Goal: Transaction & Acquisition: Purchase product/service

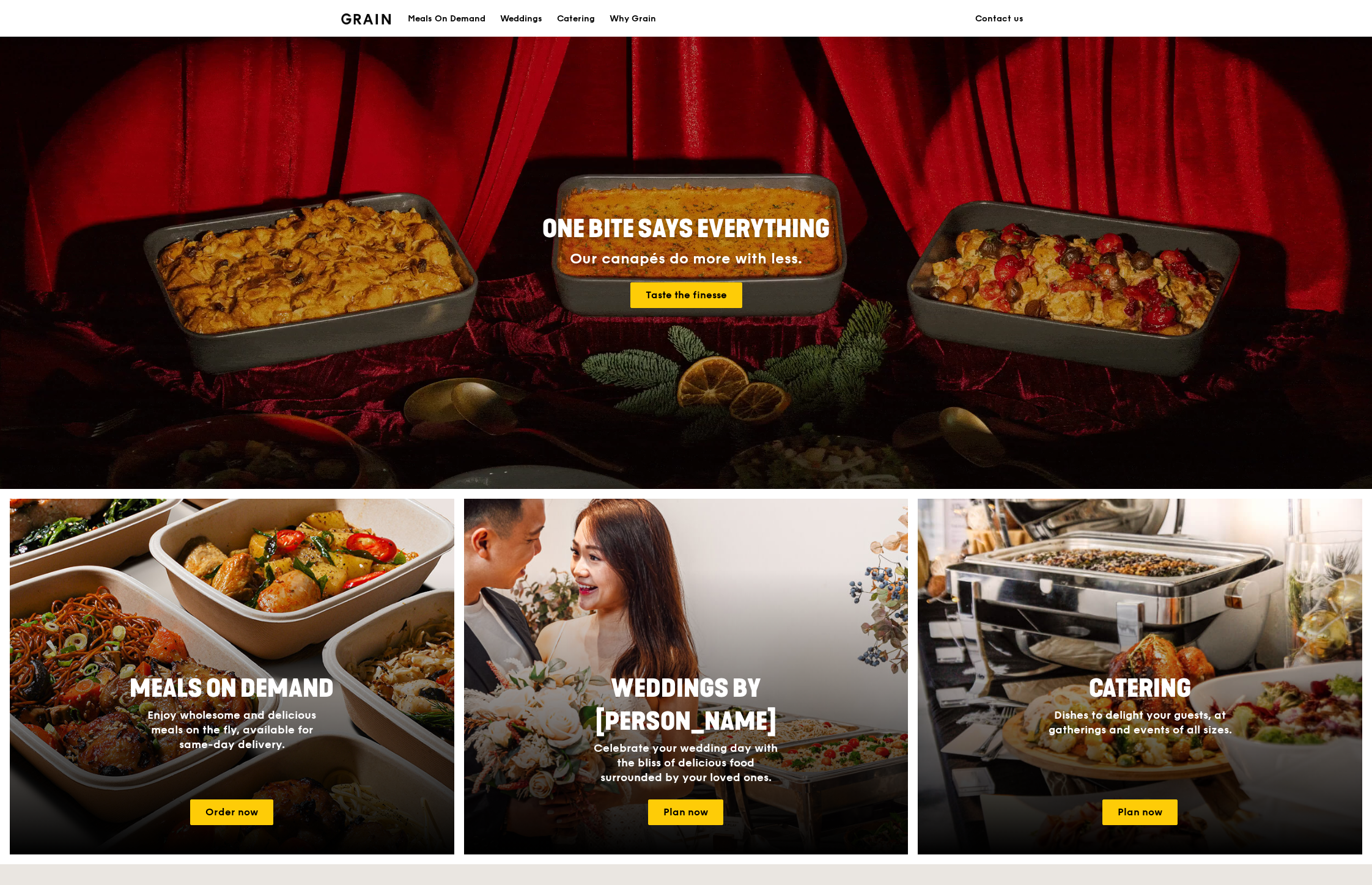
scroll to position [100, 0]
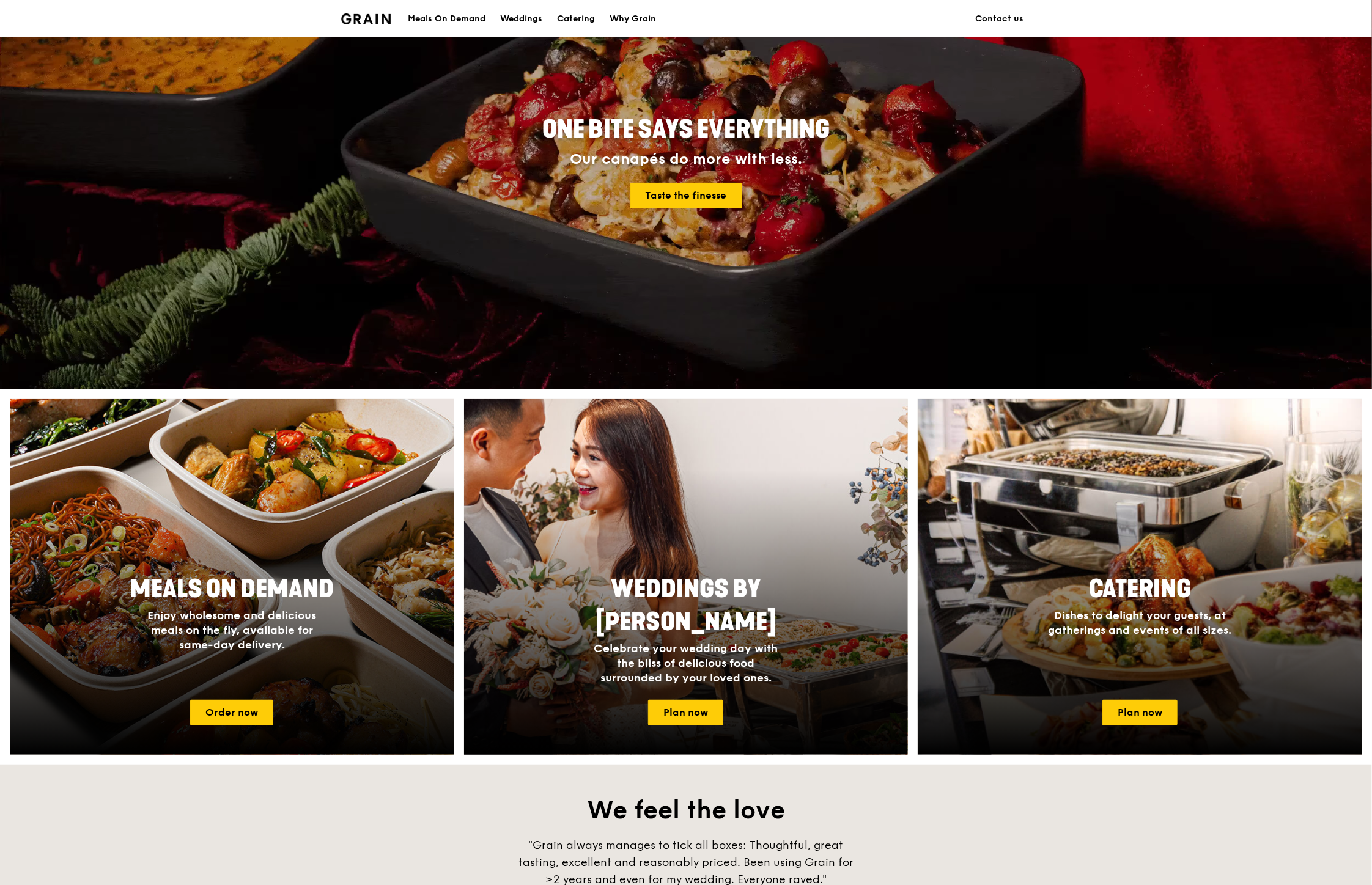
click at [250, 711] on link "Order now" at bounding box center [232, 713] width 83 height 26
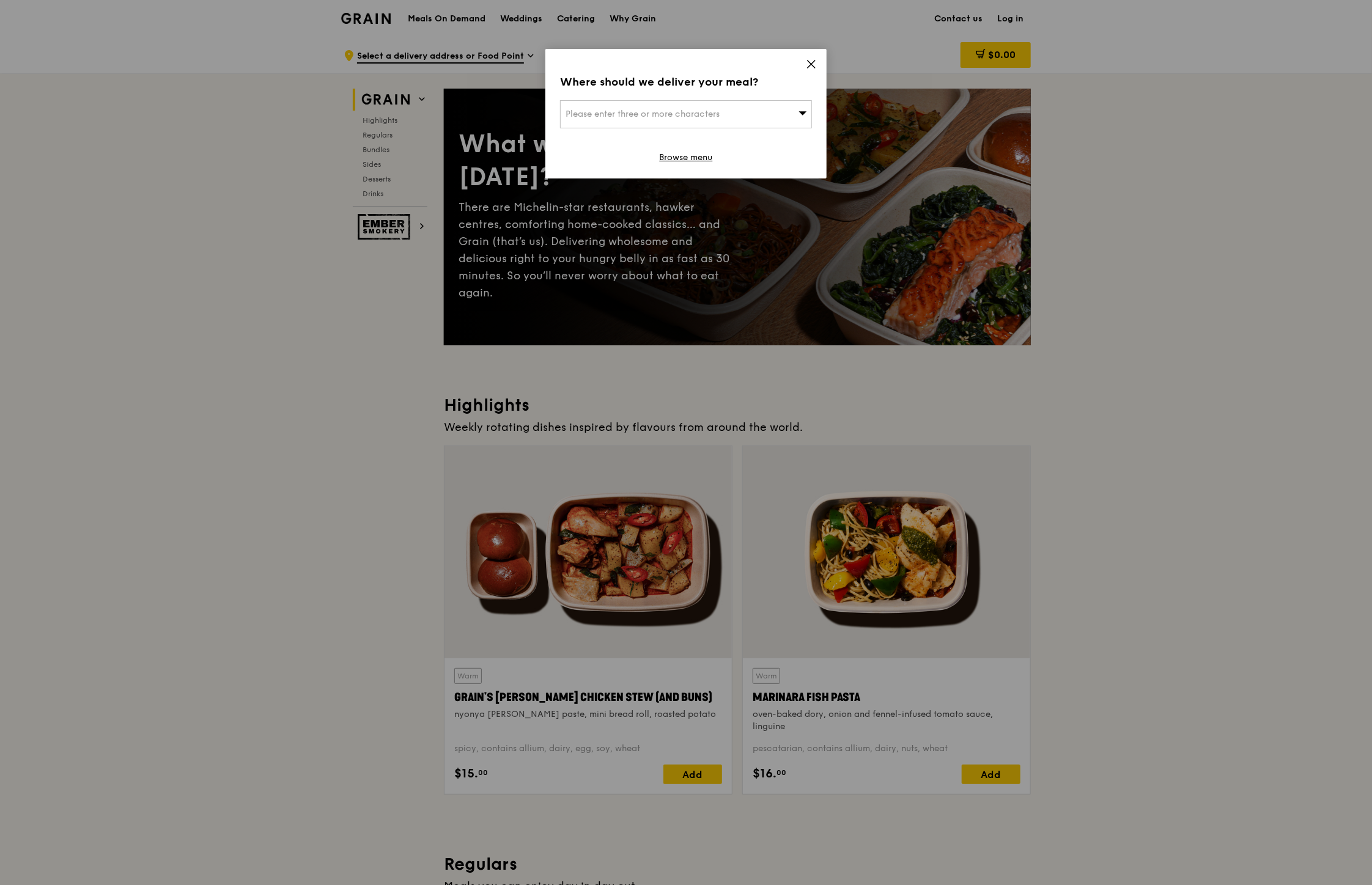
click at [810, 65] on icon at bounding box center [811, 64] width 7 height 7
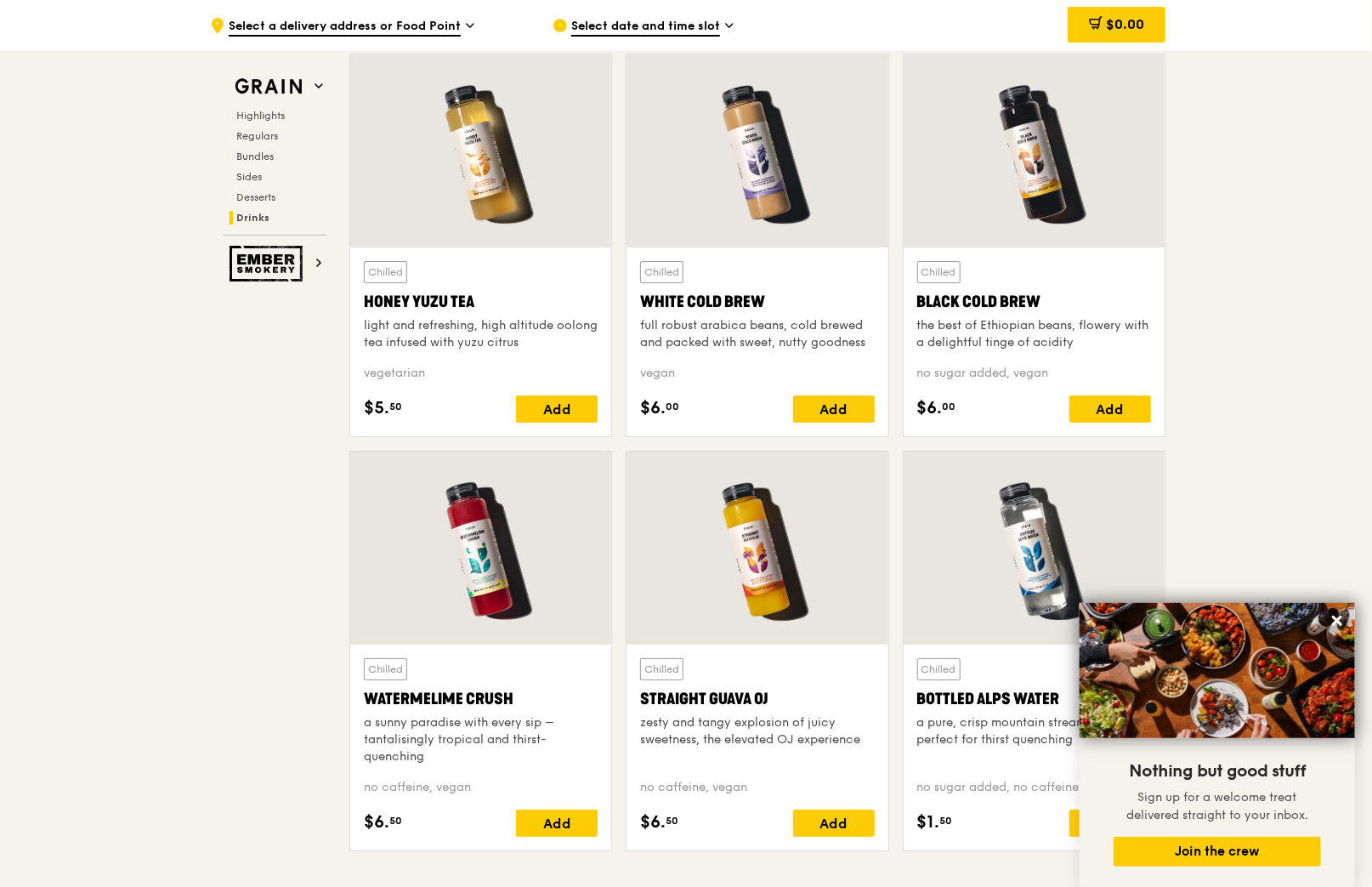
scroll to position [5548, 0]
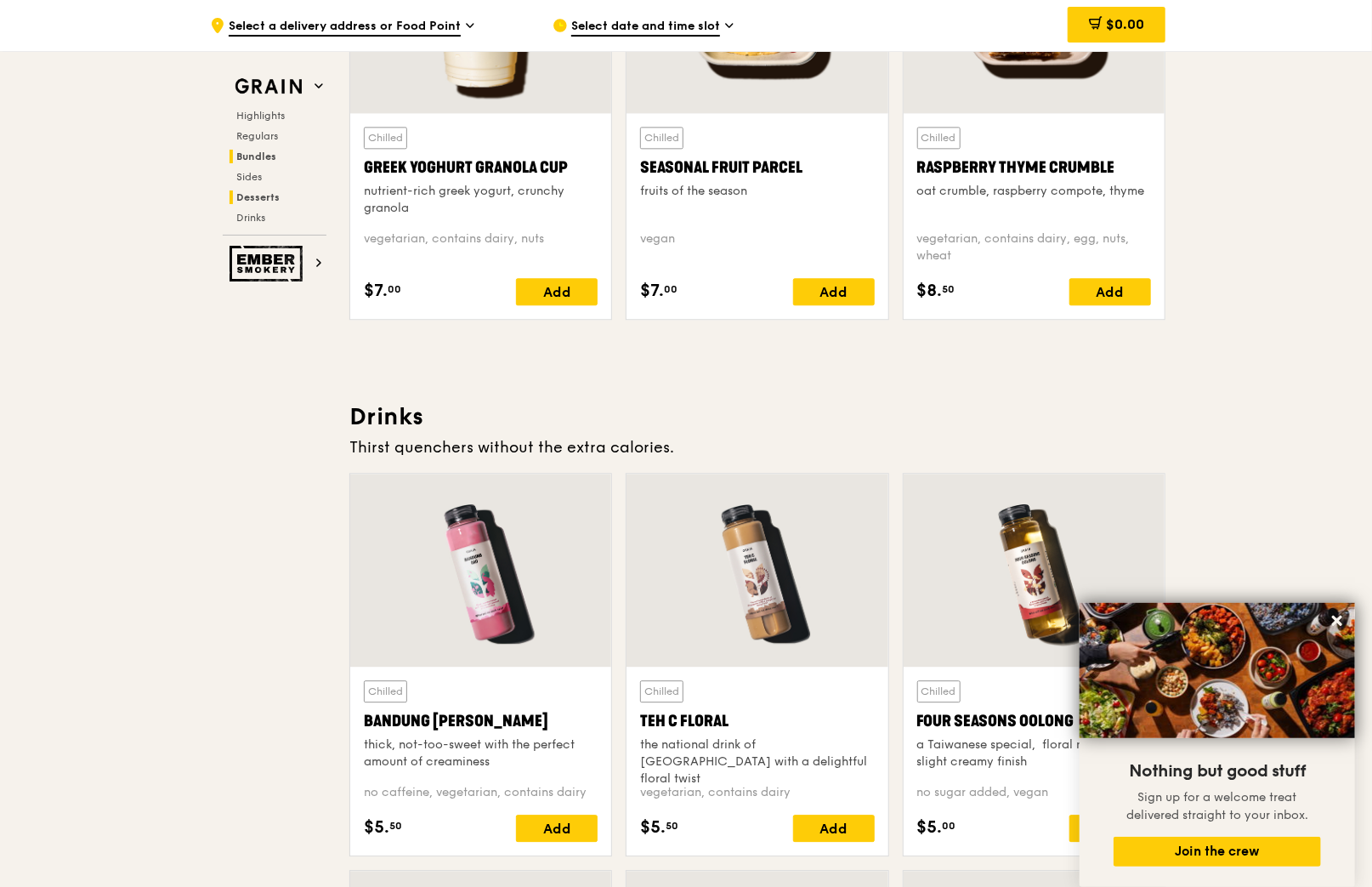
click at [275, 156] on h2 "Bundles" at bounding box center [278, 156] width 97 height 13
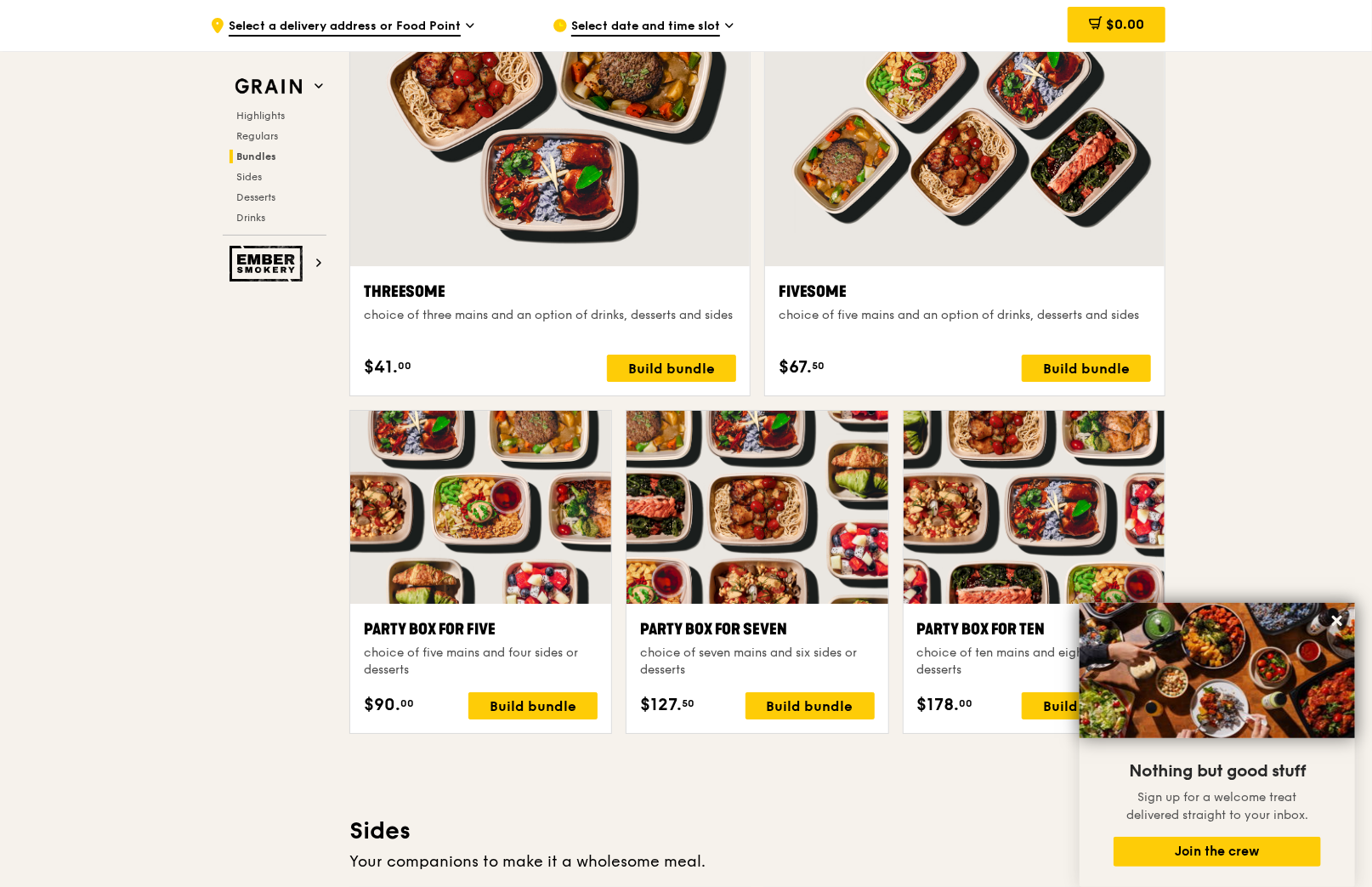
scroll to position [2447, 0]
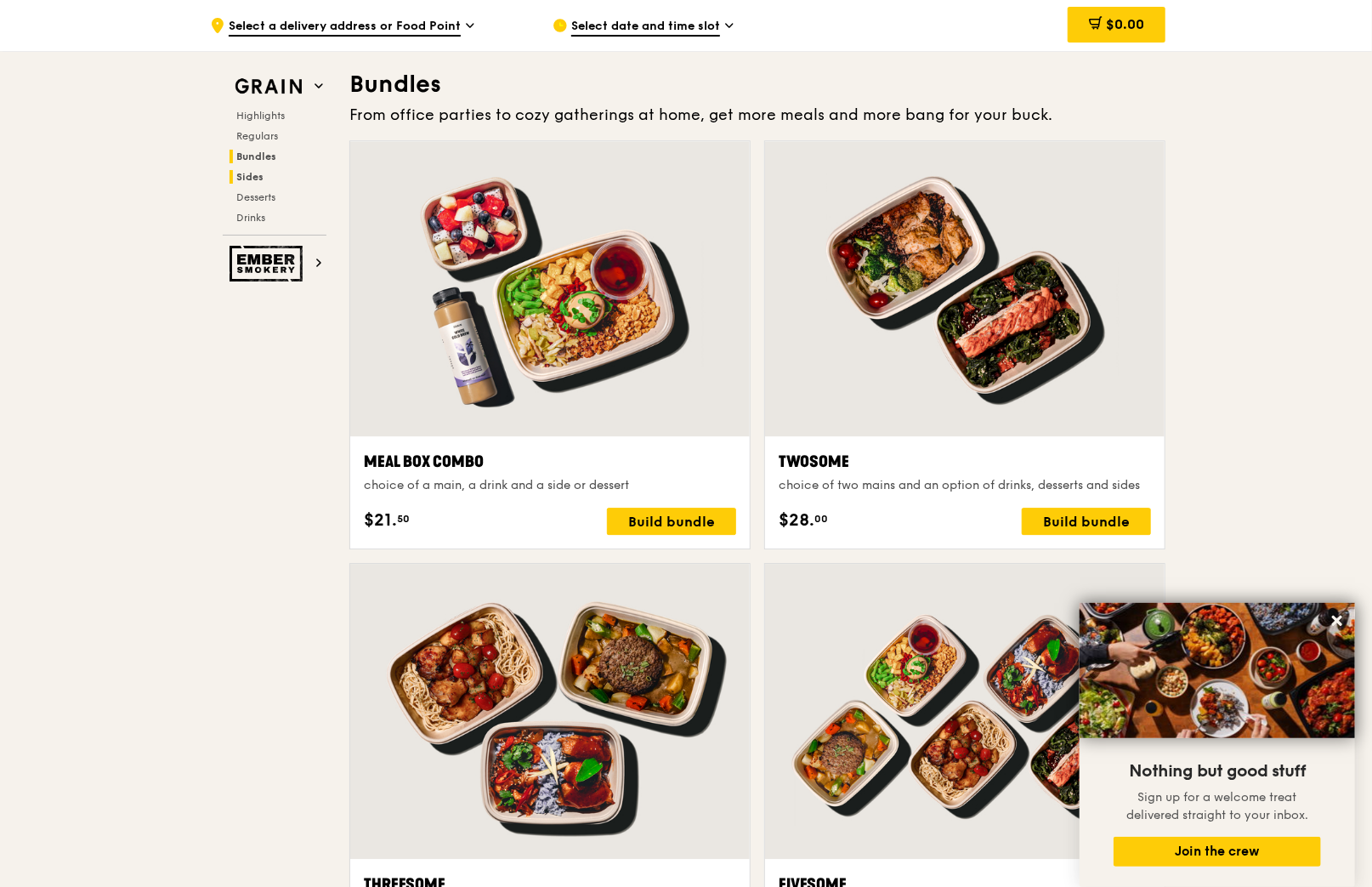
click at [255, 177] on span "Sides" at bounding box center [250, 176] width 27 height 12
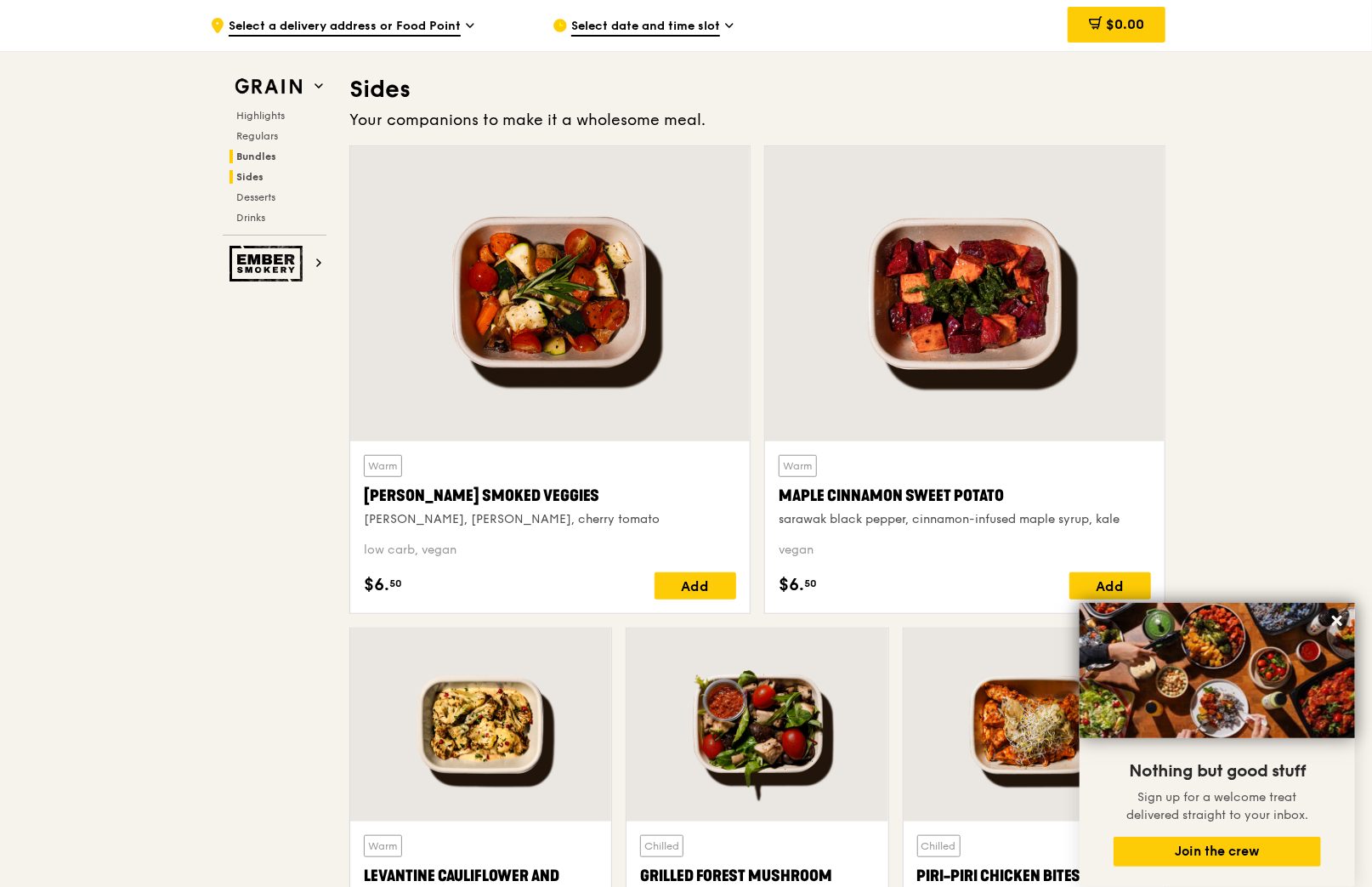
scroll to position [3785, 0]
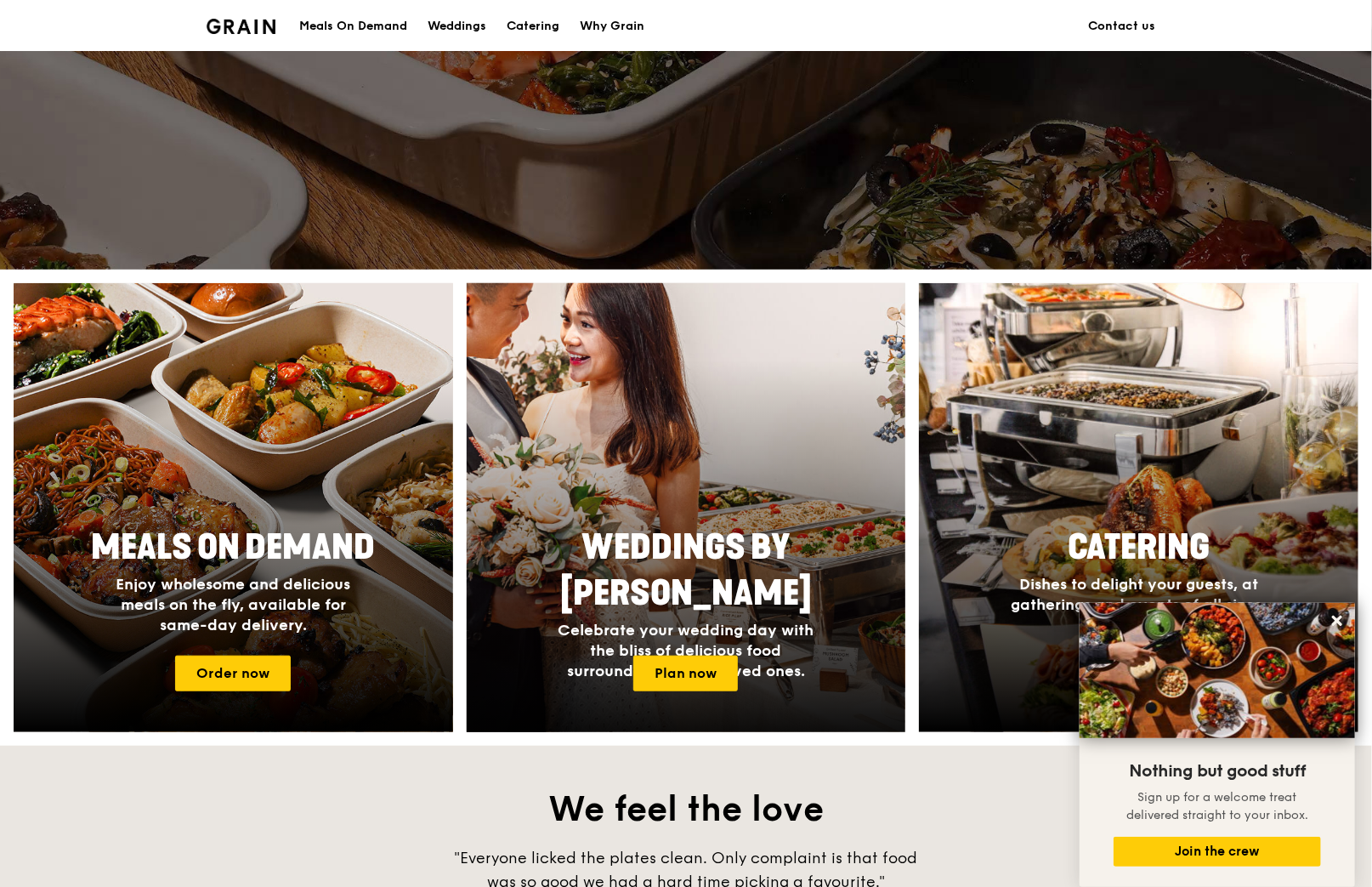
scroll to position [547, 0]
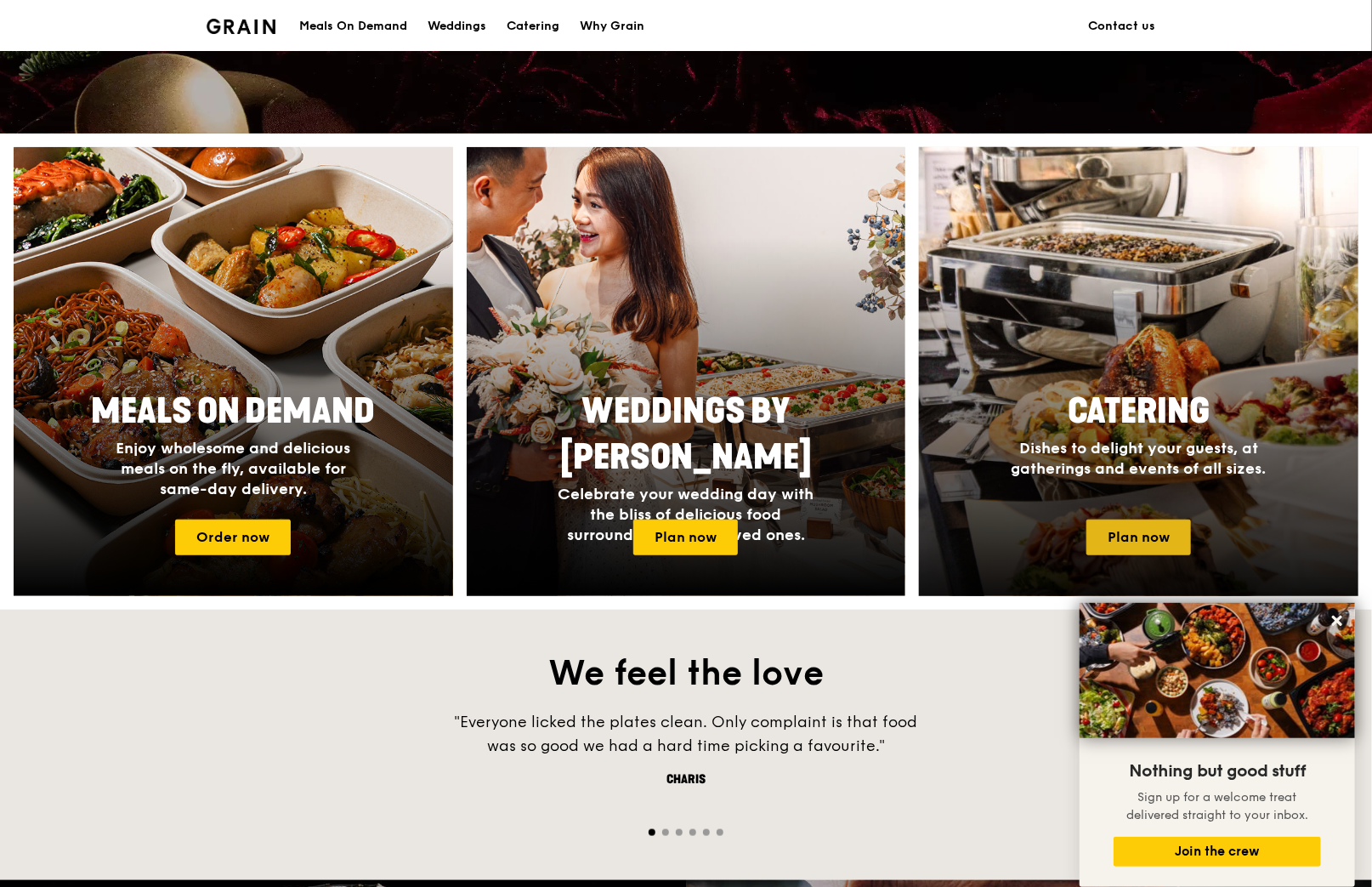
click at [1121, 531] on link "Plan now" at bounding box center [1139, 537] width 104 height 36
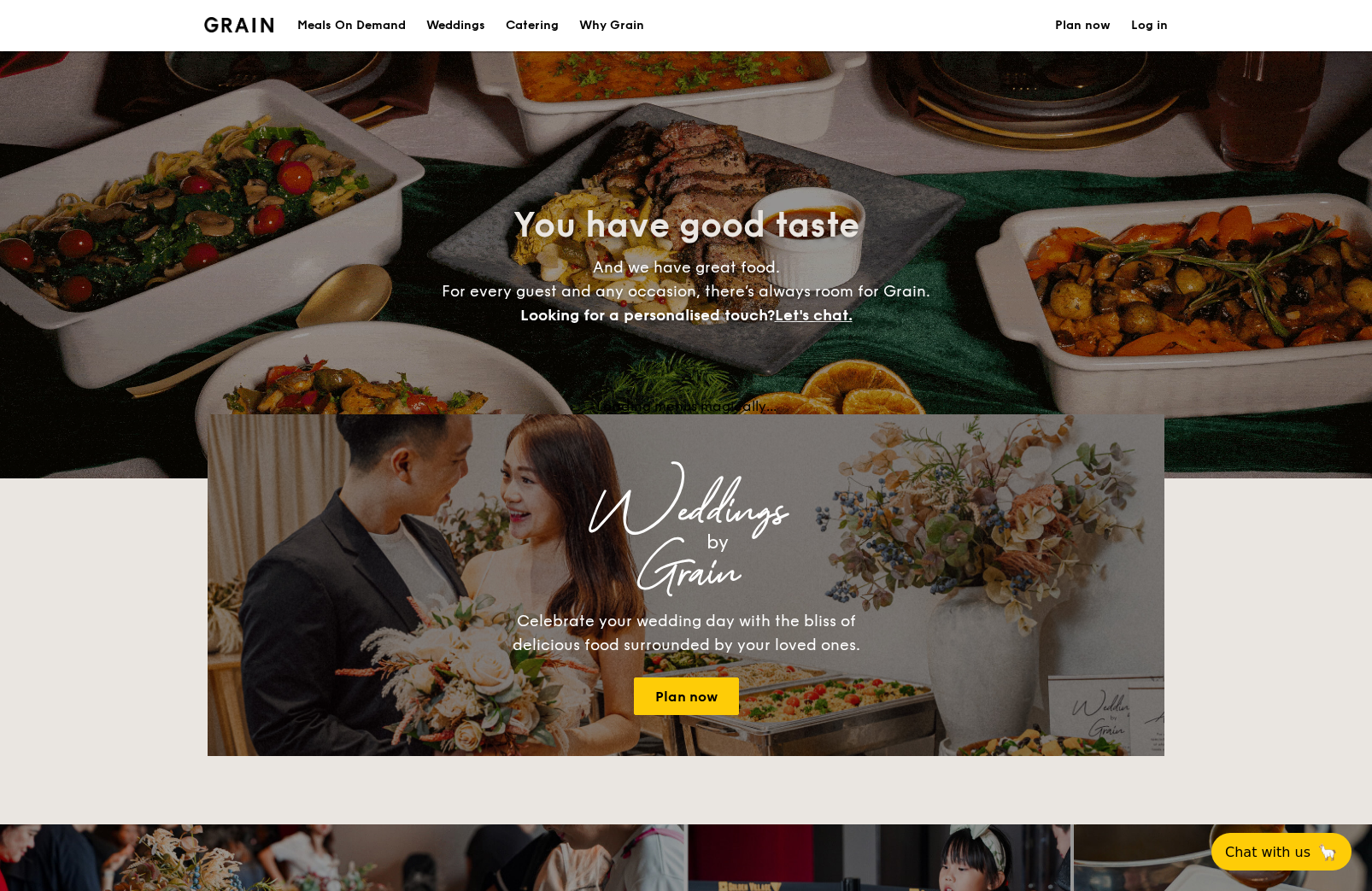
select select
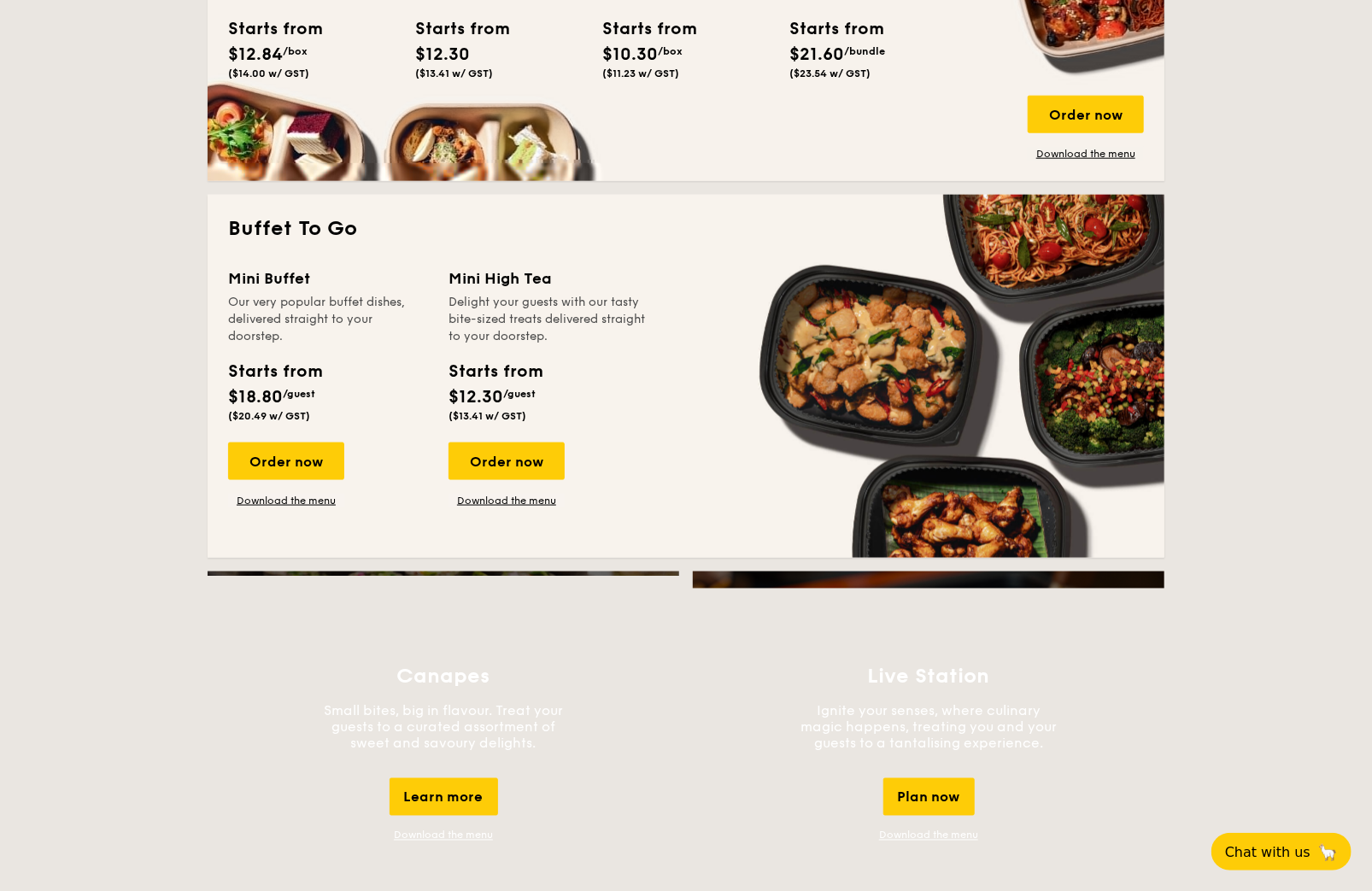
scroll to position [683, 0]
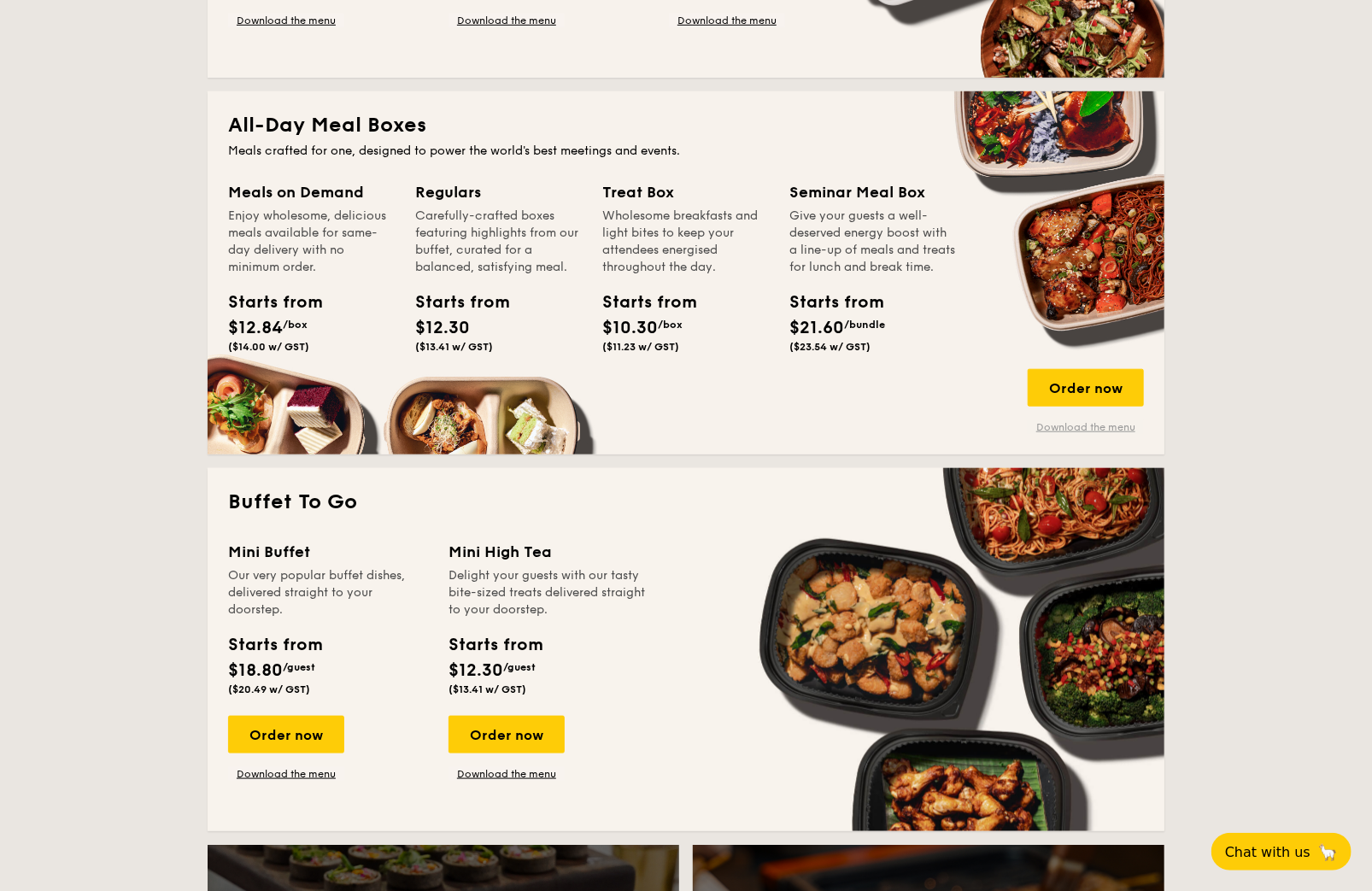
click at [1083, 427] on link "Download the menu" at bounding box center [1085, 427] width 117 height 14
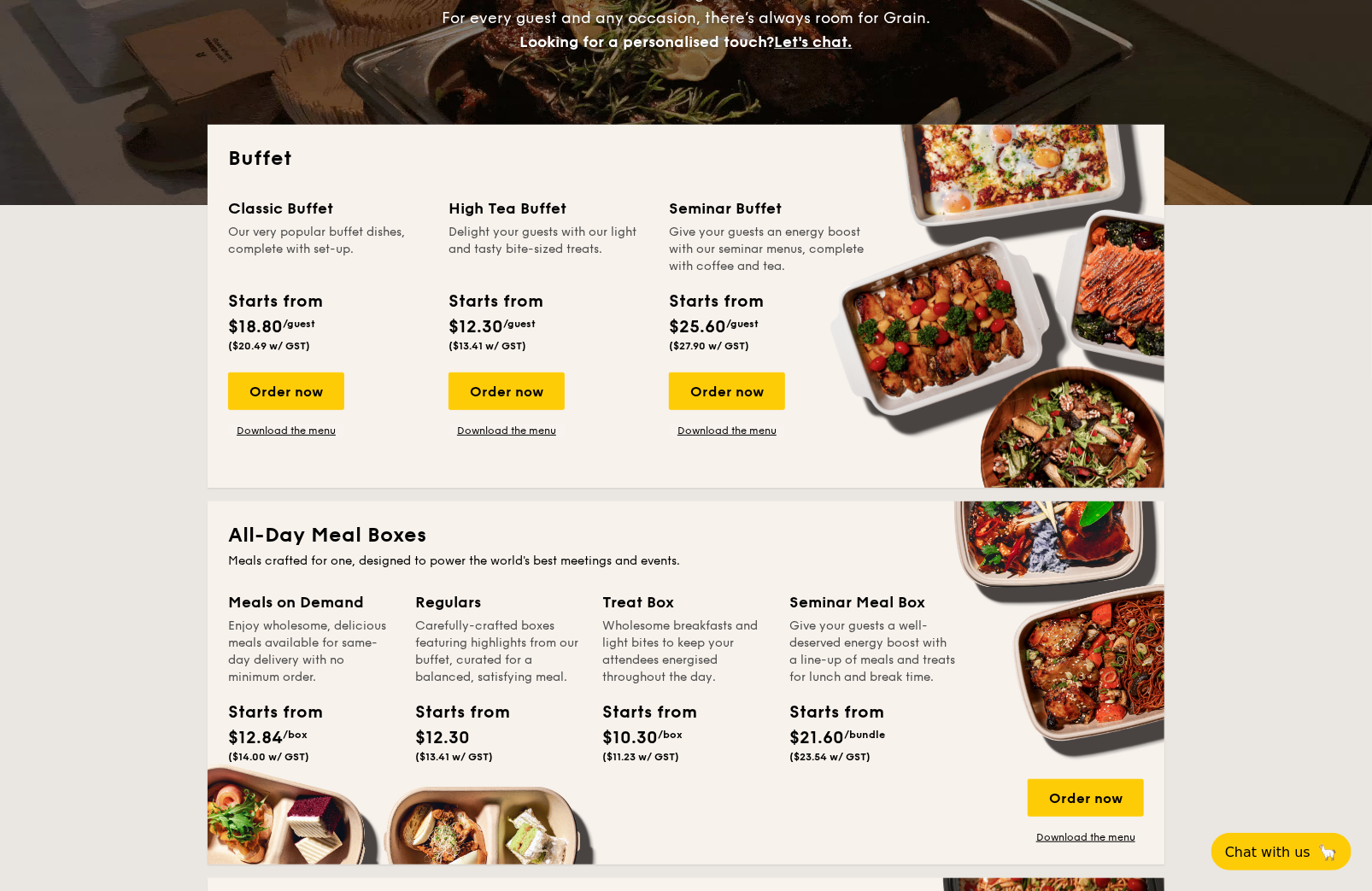
scroll to position [547, 0]
